Goal: Transaction & Acquisition: Purchase product/service

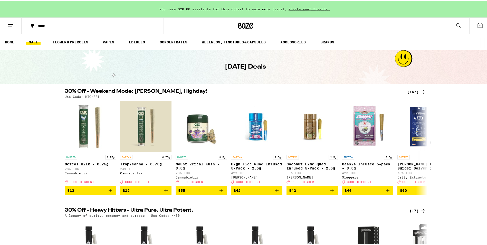
click at [411, 92] on div "(167)" at bounding box center [416, 91] width 19 height 6
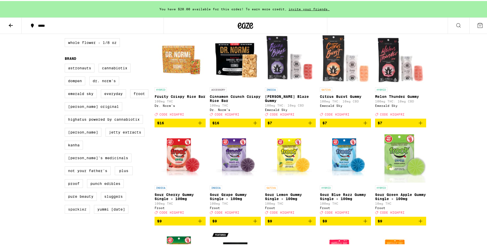
scroll to position [436, 0]
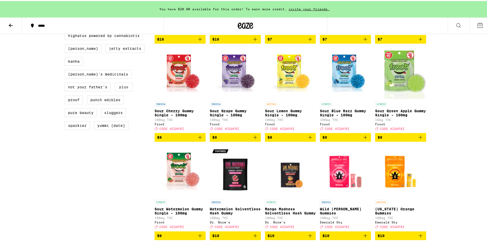
click at [124, 90] on label "PLUS" at bounding box center [124, 86] width 18 height 9
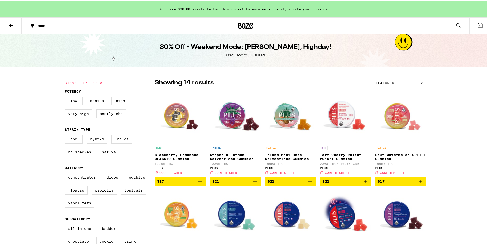
click at [341, 110] on img "Open page for Tart Cherry Relief 20:5:1 Gummies from PLUS" at bounding box center [345, 116] width 51 height 51
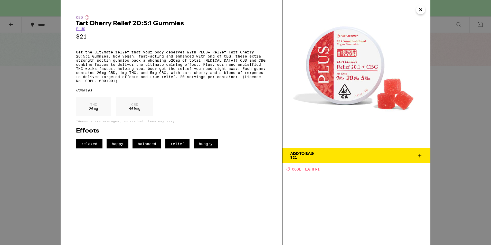
click at [346, 153] on span "Add To Bag $21" at bounding box center [356, 155] width 132 height 7
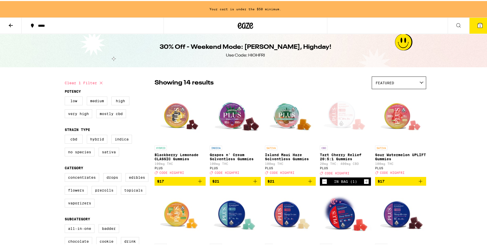
click at [286, 213] on img "Open page for Lychee SLEEP 1:2:3 Gummies from PLUS" at bounding box center [290, 214] width 51 height 51
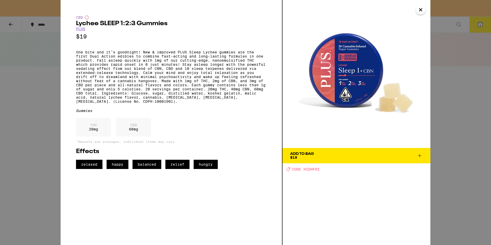
click at [344, 155] on span "Add To Bag $19" at bounding box center [356, 155] width 132 height 7
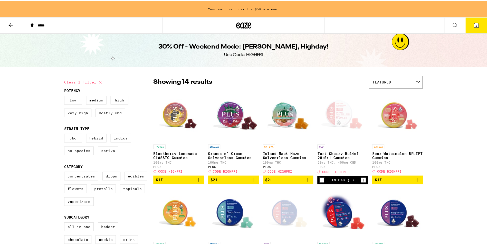
scroll to position [36, 0]
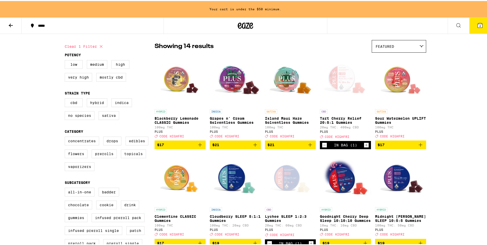
click at [334, 185] on img "Open page for Goodnight Cherry Deep Sleep 10:10:10 Gummies from PLUS" at bounding box center [345, 177] width 51 height 51
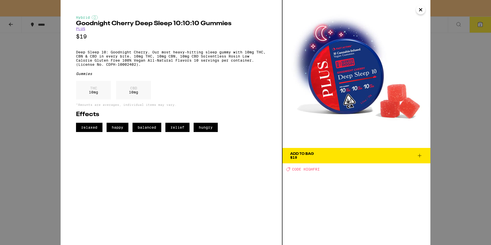
click at [338, 155] on span "Add To Bag $19" at bounding box center [356, 155] width 132 height 7
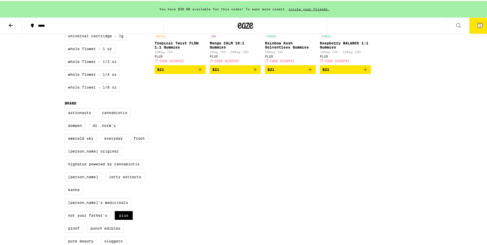
scroll to position [319, 0]
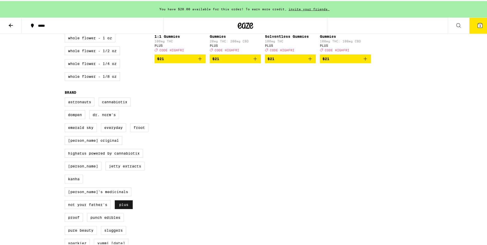
click at [121, 208] on label "PLUS" at bounding box center [124, 203] width 18 height 9
click at [66, 98] on input "PLUS" at bounding box center [66, 97] width 0 height 0
checkbox input "false"
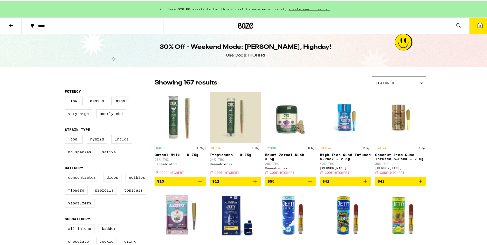
click at [116, 141] on label "Indica" at bounding box center [121, 138] width 21 height 9
click at [66, 135] on input "Indica" at bounding box center [66, 134] width 0 height 0
checkbox input "true"
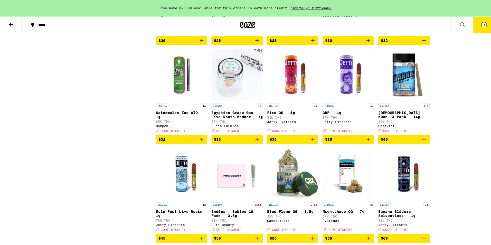
scroll to position [642, 0]
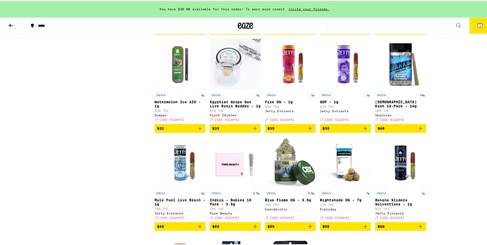
click at [338, 187] on img "Open page for Nightshade OG - 7g from Everyday" at bounding box center [345, 161] width 51 height 51
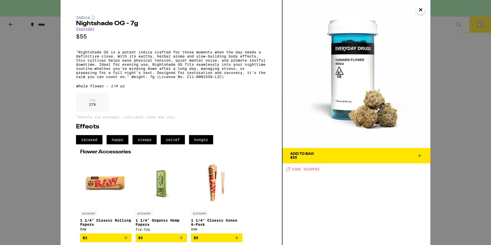
click at [351, 153] on span "Add To Bag $55" at bounding box center [356, 155] width 132 height 7
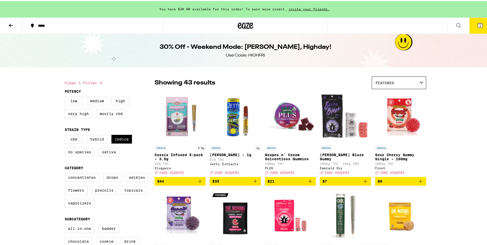
click at [478, 26] on icon at bounding box center [480, 24] width 5 height 5
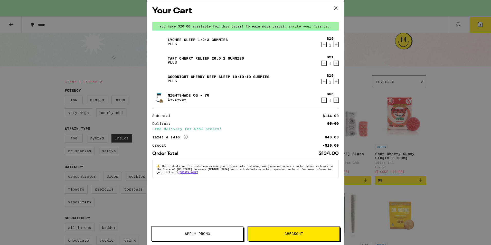
click at [225, 75] on link "Goodnight Cherry Deep Sleep 10:10:10 Gummies" at bounding box center [219, 77] width 102 height 4
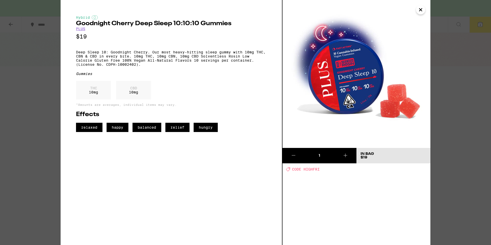
click at [420, 10] on icon "Close" at bounding box center [420, 10] width 6 height 8
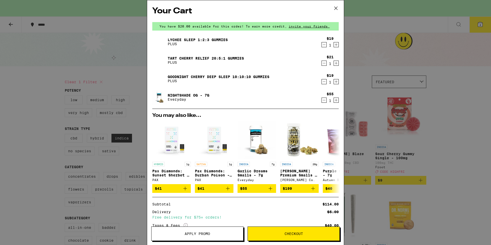
click at [334, 8] on icon at bounding box center [336, 8] width 8 height 8
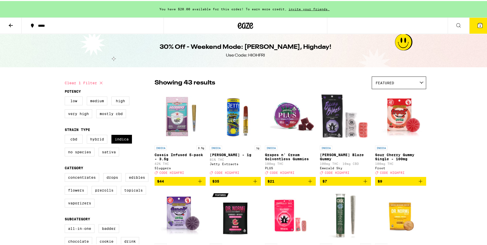
click at [479, 23] on button "4" at bounding box center [480, 25] width 22 height 16
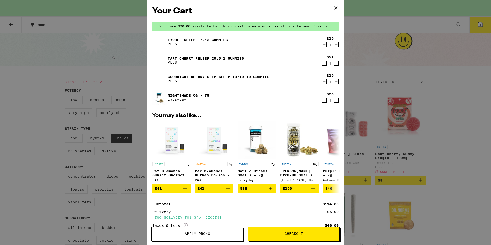
click at [336, 9] on icon at bounding box center [336, 8] width 8 height 8
